Goal: Task Accomplishment & Management: Use online tool/utility

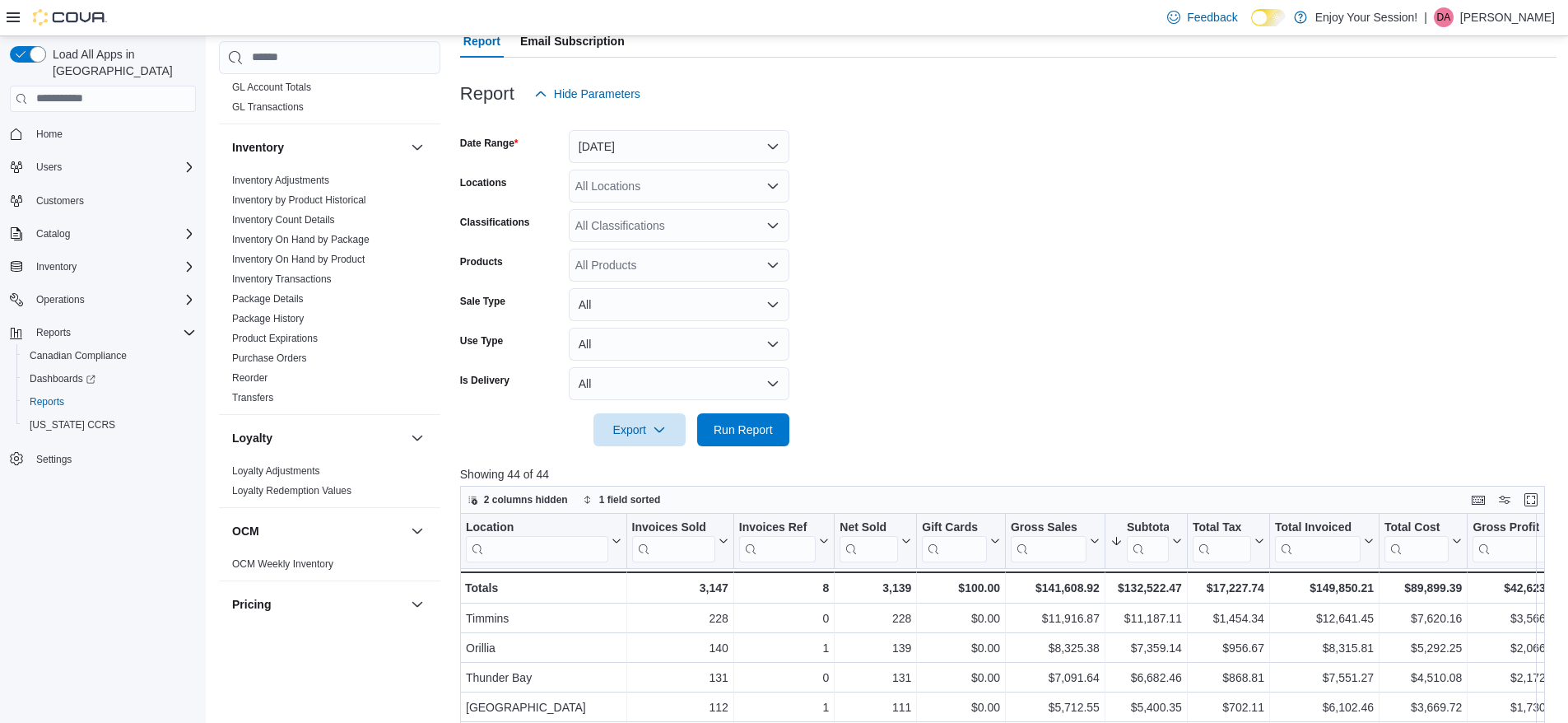
scroll to position [161, 0]
click at [752, 440] on span "Run Report" at bounding box center [743, 429] width 72 height 33
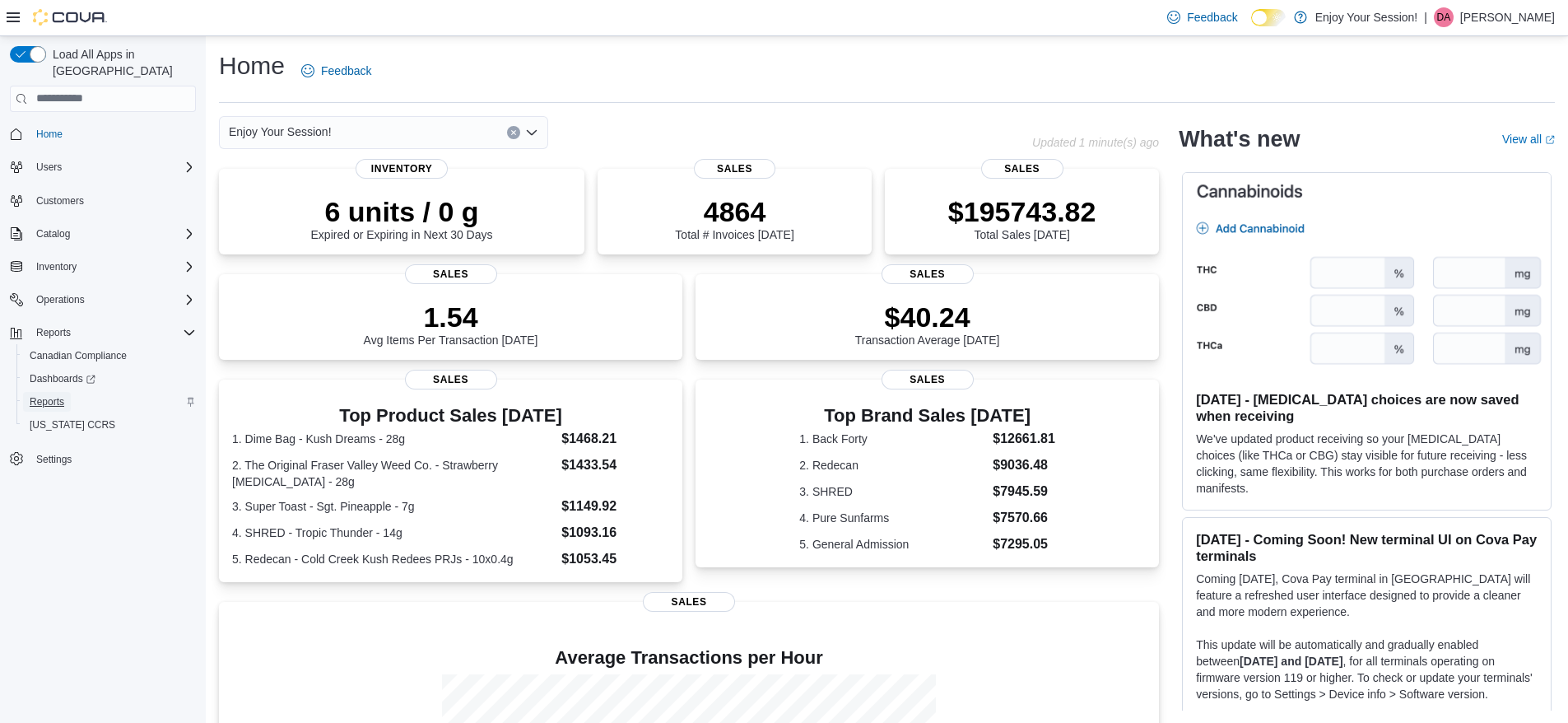
click at [36, 395] on span "Reports" at bounding box center [47, 402] width 34 height 13
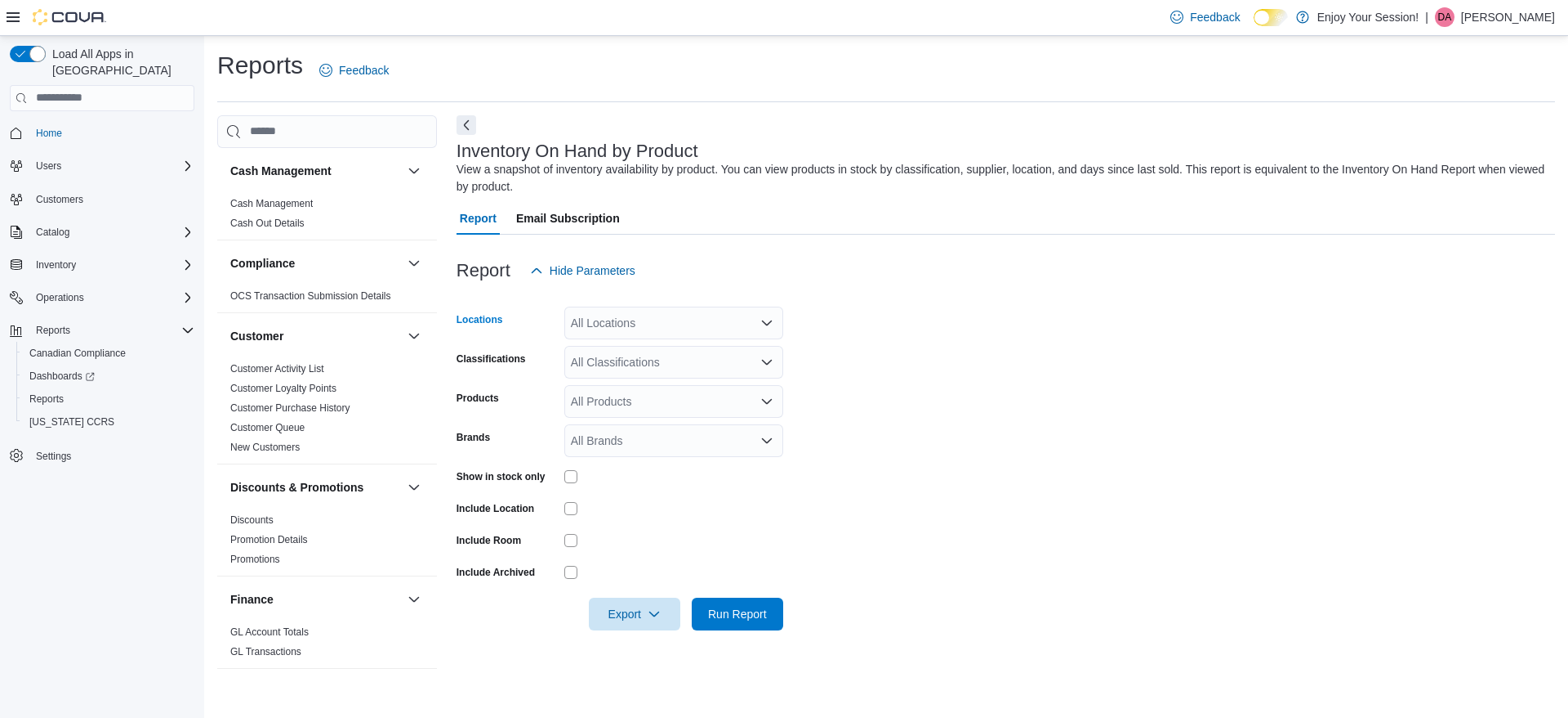
click at [692, 321] on div "All Locations" at bounding box center [674, 323] width 219 height 33
click at [889, 317] on form "Locations All Locations Classifications All Classifications Products All Produc…" at bounding box center [1005, 459] width 1098 height 343
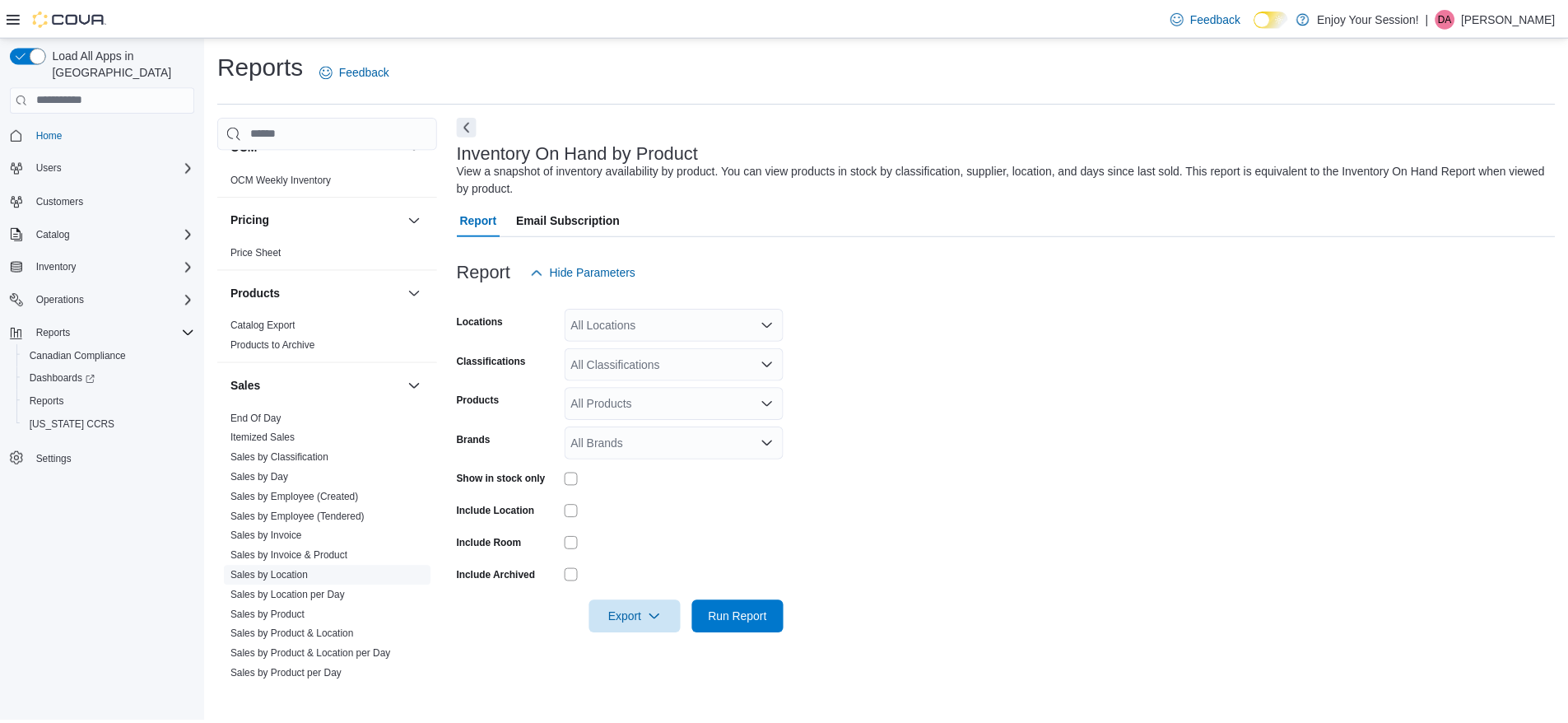
scroll to position [934, 0]
click at [286, 576] on link "Sales by Location" at bounding box center [271, 576] width 78 height 11
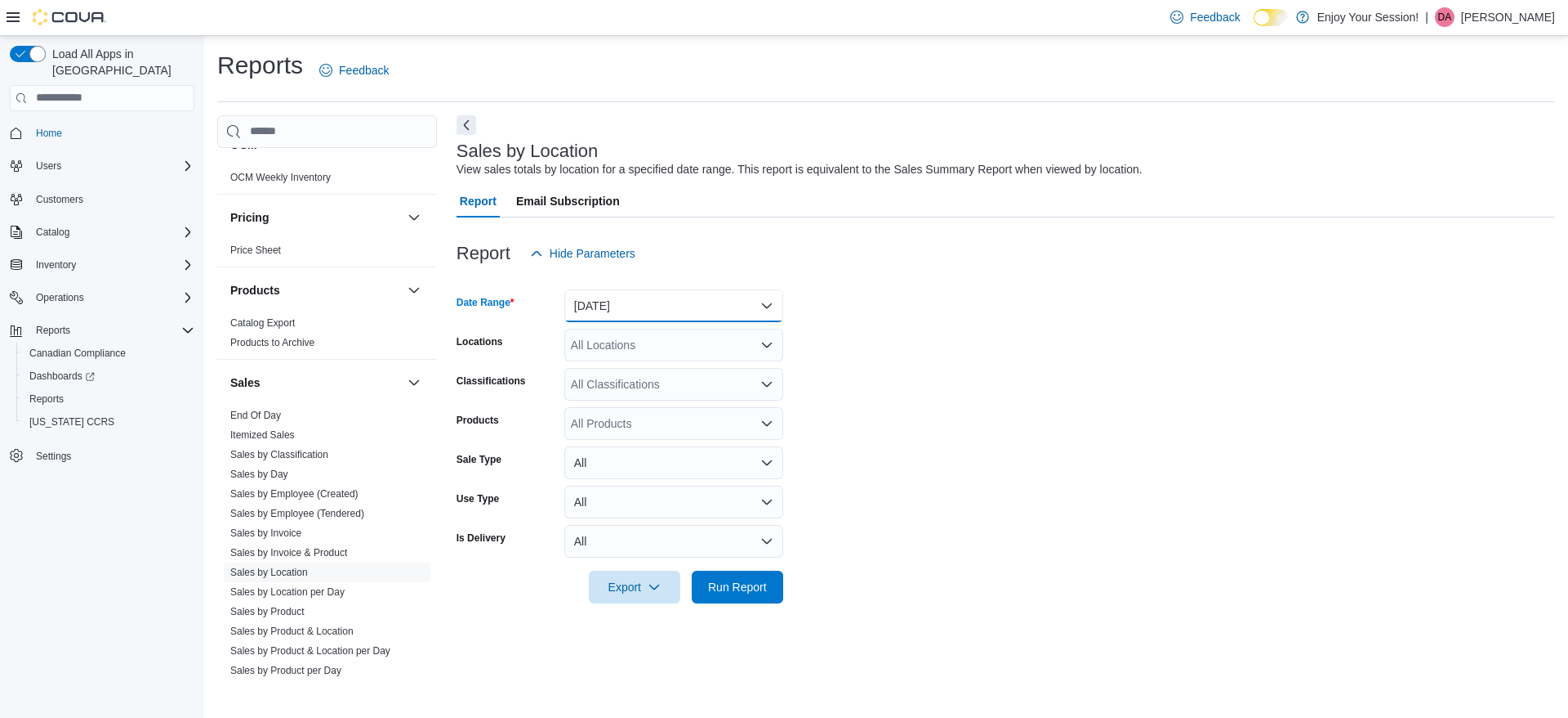
click at [741, 314] on button "Yesterday" at bounding box center [674, 306] width 219 height 33
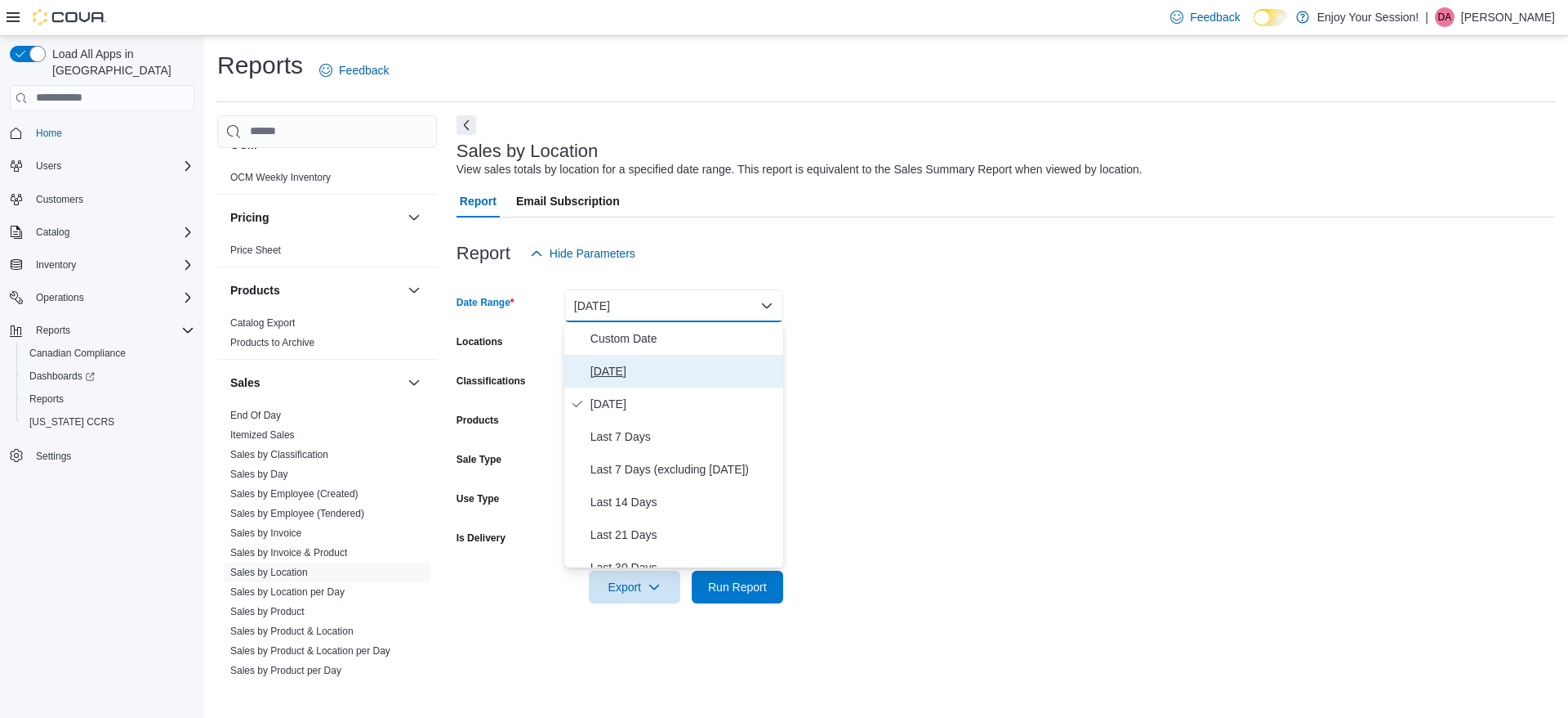
click at [624, 378] on span "Today" at bounding box center [684, 371] width 187 height 20
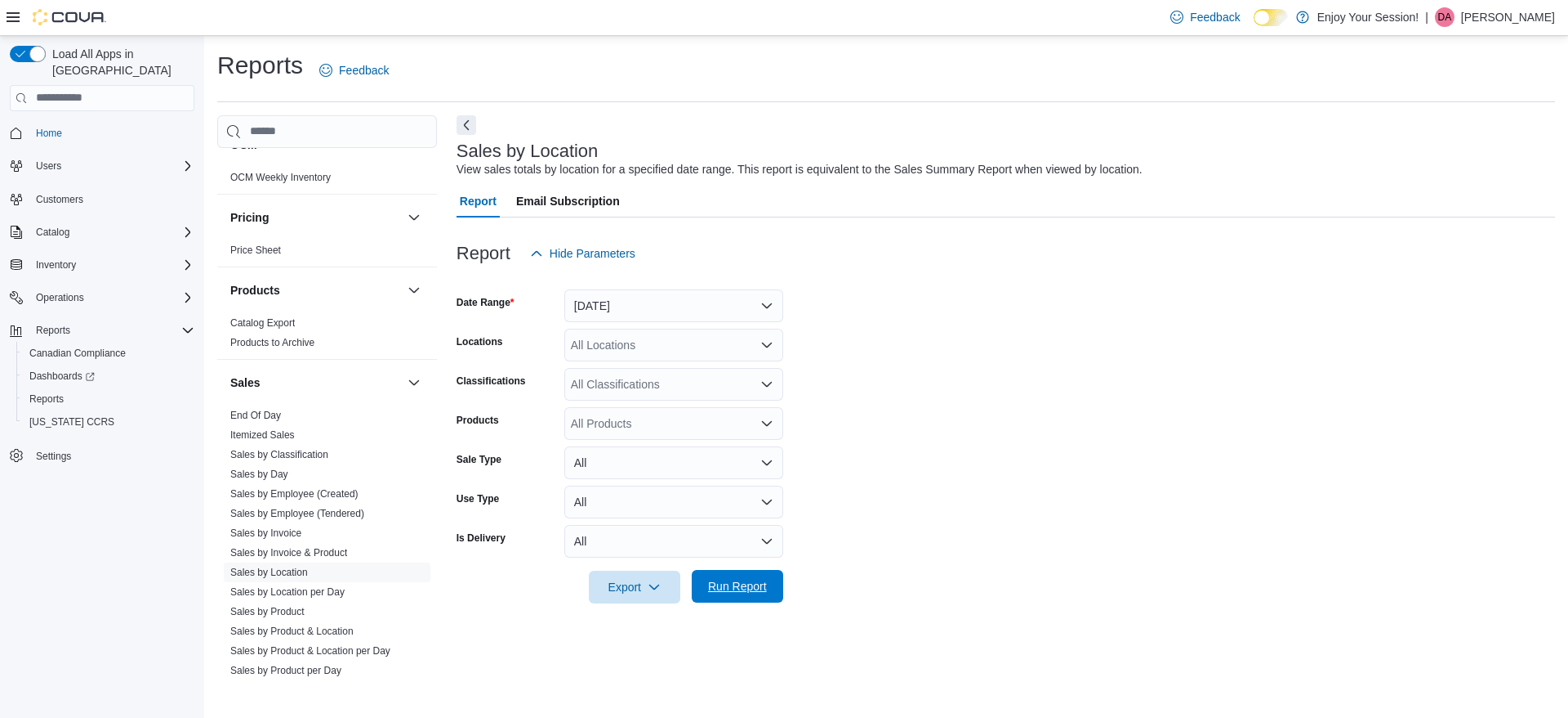
click at [741, 579] on span "Run Report" at bounding box center [737, 585] width 58 height 16
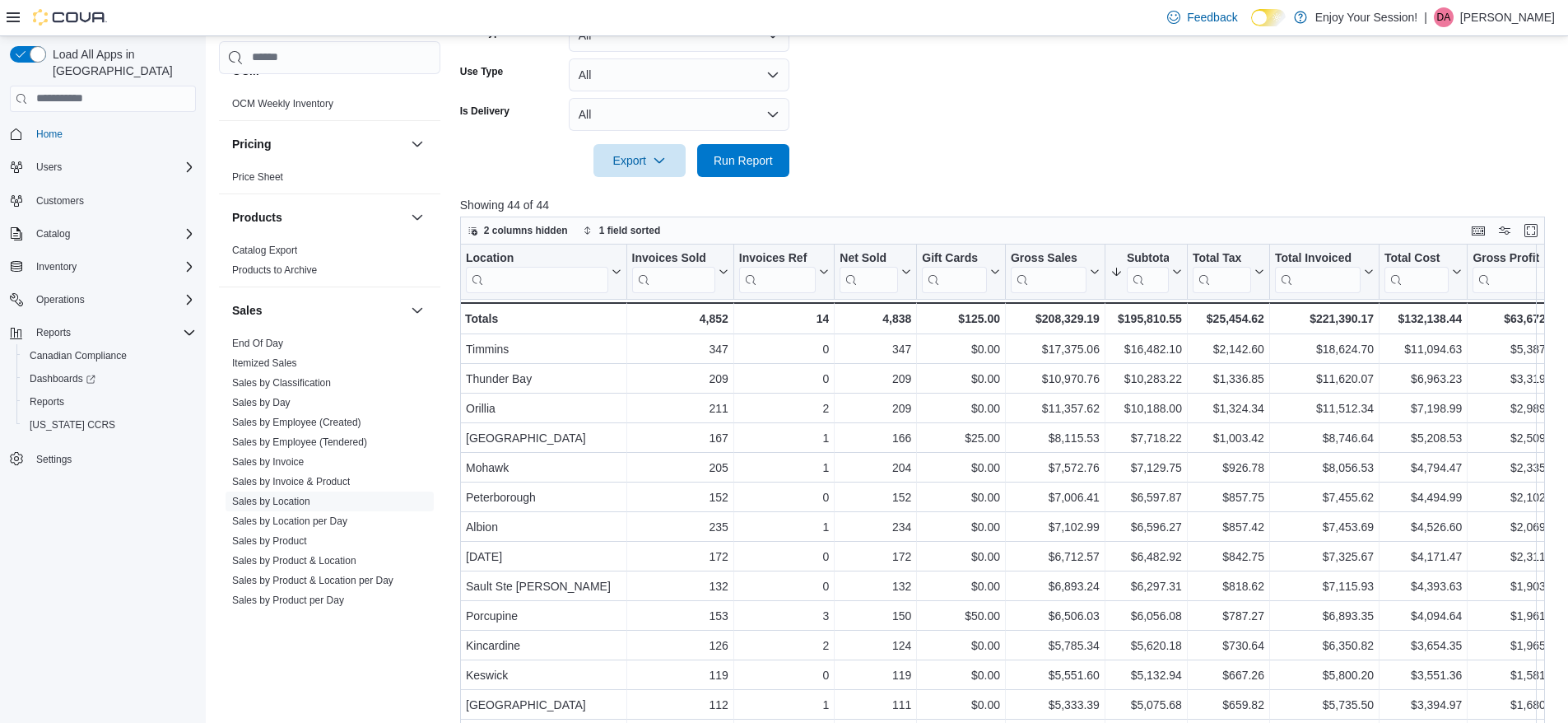
scroll to position [431, 0]
